Goal: Information Seeking & Learning: Compare options

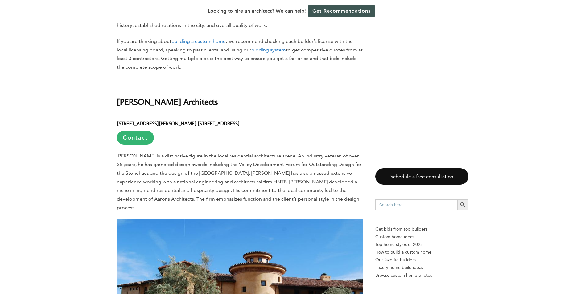
scroll to position [401, 0]
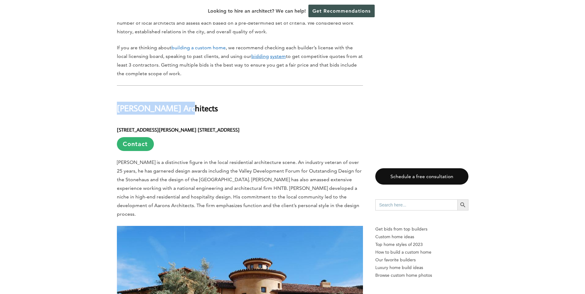
drag, startPoint x: 178, startPoint y: 95, endPoint x: 118, endPoint y: 93, distance: 59.5
click at [118, 93] on h2 "[PERSON_NAME] Architects" at bounding box center [240, 103] width 246 height 21
copy h2 "[PERSON_NAME] Architects"
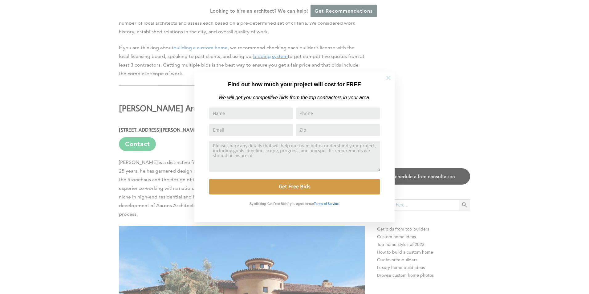
click at [389, 80] on icon at bounding box center [388, 78] width 7 height 7
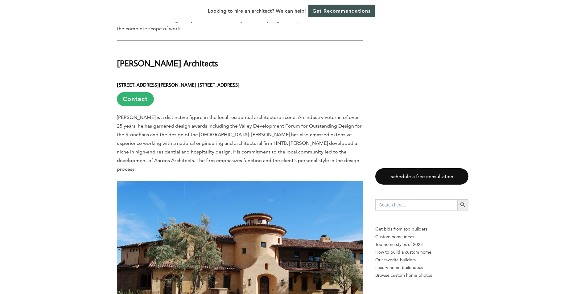
scroll to position [462, 0]
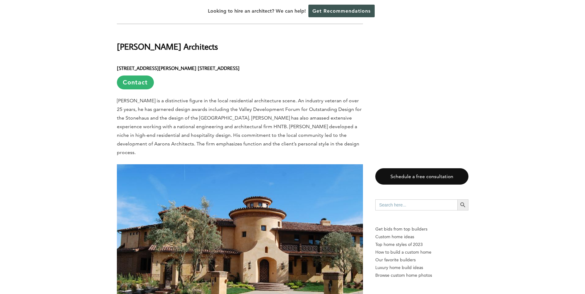
click at [143, 76] on link "Contact" at bounding box center [135, 83] width 37 height 14
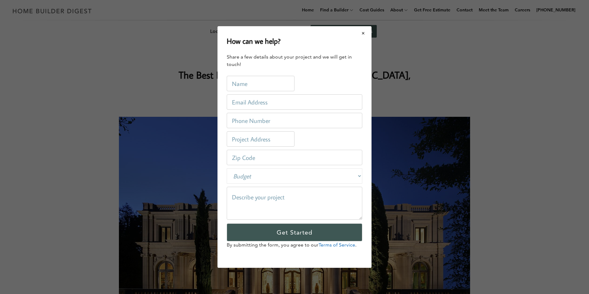
click at [362, 36] on button "Close modal" at bounding box center [363, 33] width 16 height 13
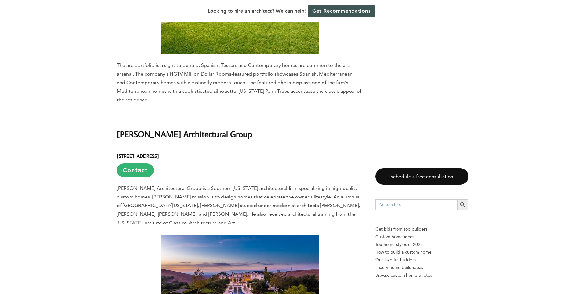
scroll to position [1387, 0]
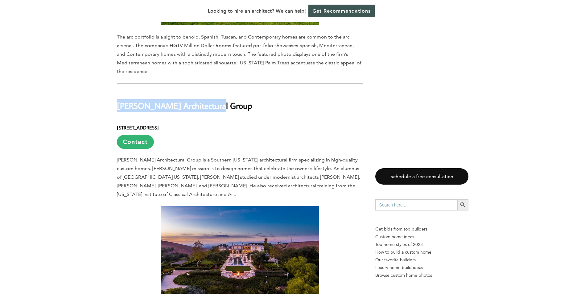
drag, startPoint x: 199, startPoint y: 76, endPoint x: 116, endPoint y: 76, distance: 83.9
copy h2 "[PERSON_NAME] Architectural Group"
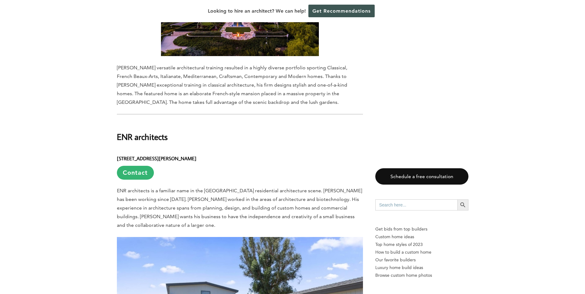
scroll to position [1634, 0]
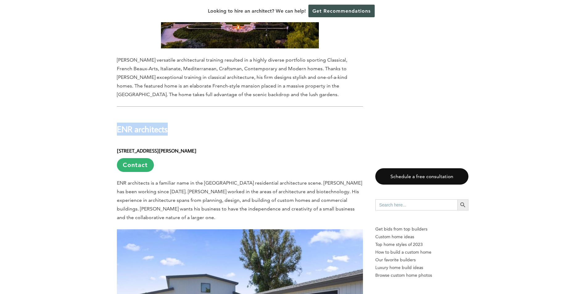
drag, startPoint x: 178, startPoint y: 94, endPoint x: 119, endPoint y: 97, distance: 59.6
click at [119, 114] on h2 "ENR architects" at bounding box center [240, 124] width 246 height 21
copy h2 "ENR architects"
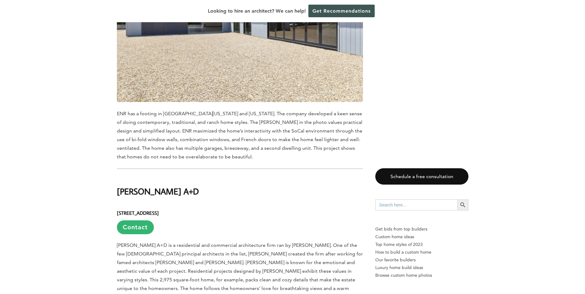
scroll to position [1973, 0]
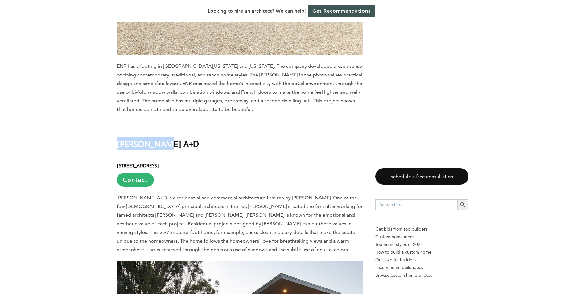
drag, startPoint x: 175, startPoint y: 108, endPoint x: 118, endPoint y: 109, distance: 56.7
click at [118, 129] on h2 "[PERSON_NAME] A+D" at bounding box center [240, 139] width 246 height 21
copy h2 "[PERSON_NAME] A+D"
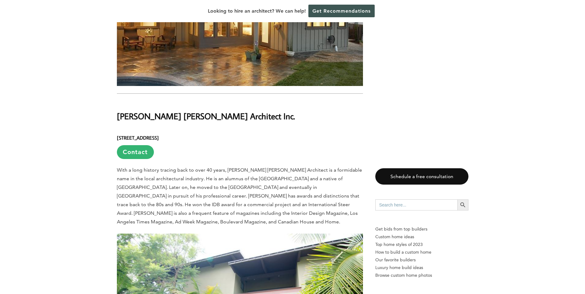
scroll to position [2312, 0]
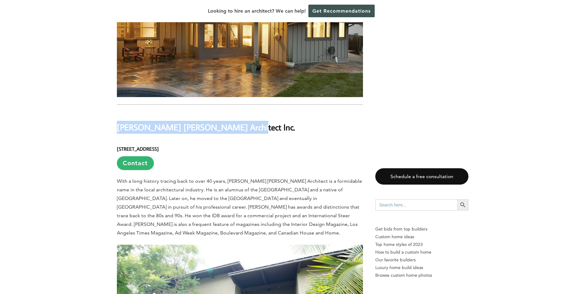
drag, startPoint x: 235, startPoint y: 97, endPoint x: 116, endPoint y: 97, distance: 119.3
click at [116, 97] on div "Last updated on [DATE] 08:17 am [GEOGRAPHIC_DATA] is an affluent community in […" at bounding box center [292, 29] width 371 height 4025
copy h2 "[PERSON_NAME] [PERSON_NAME] Architect Inc."
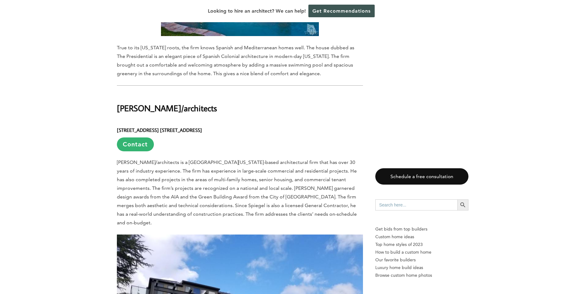
scroll to position [2983, 0]
